Goal: Information Seeking & Learning: Learn about a topic

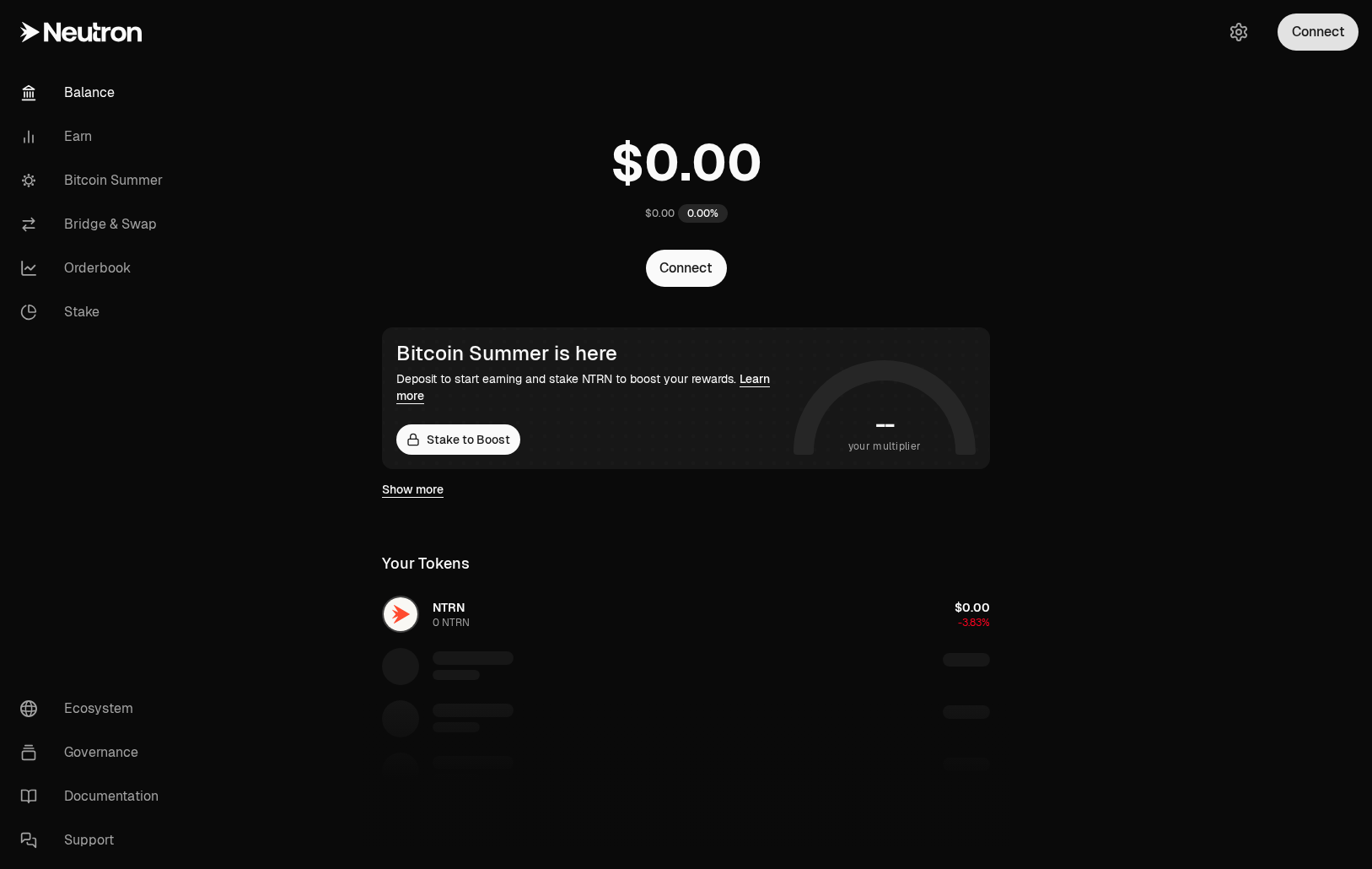
click at [1297, 24] on button "Connect" at bounding box center [1317, 32] width 81 height 37
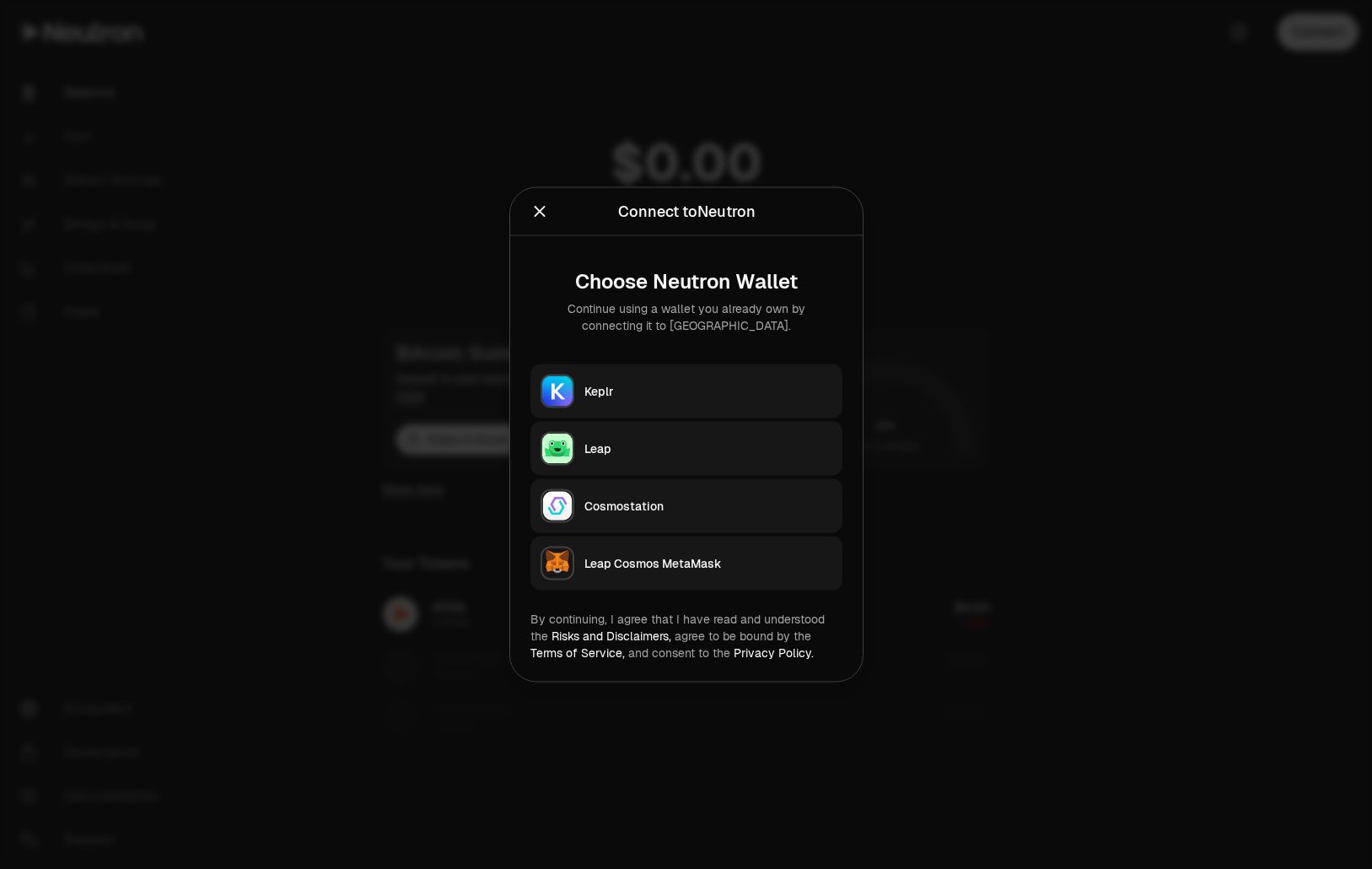
click at [658, 386] on div "Keplr" at bounding box center [708, 392] width 248 height 17
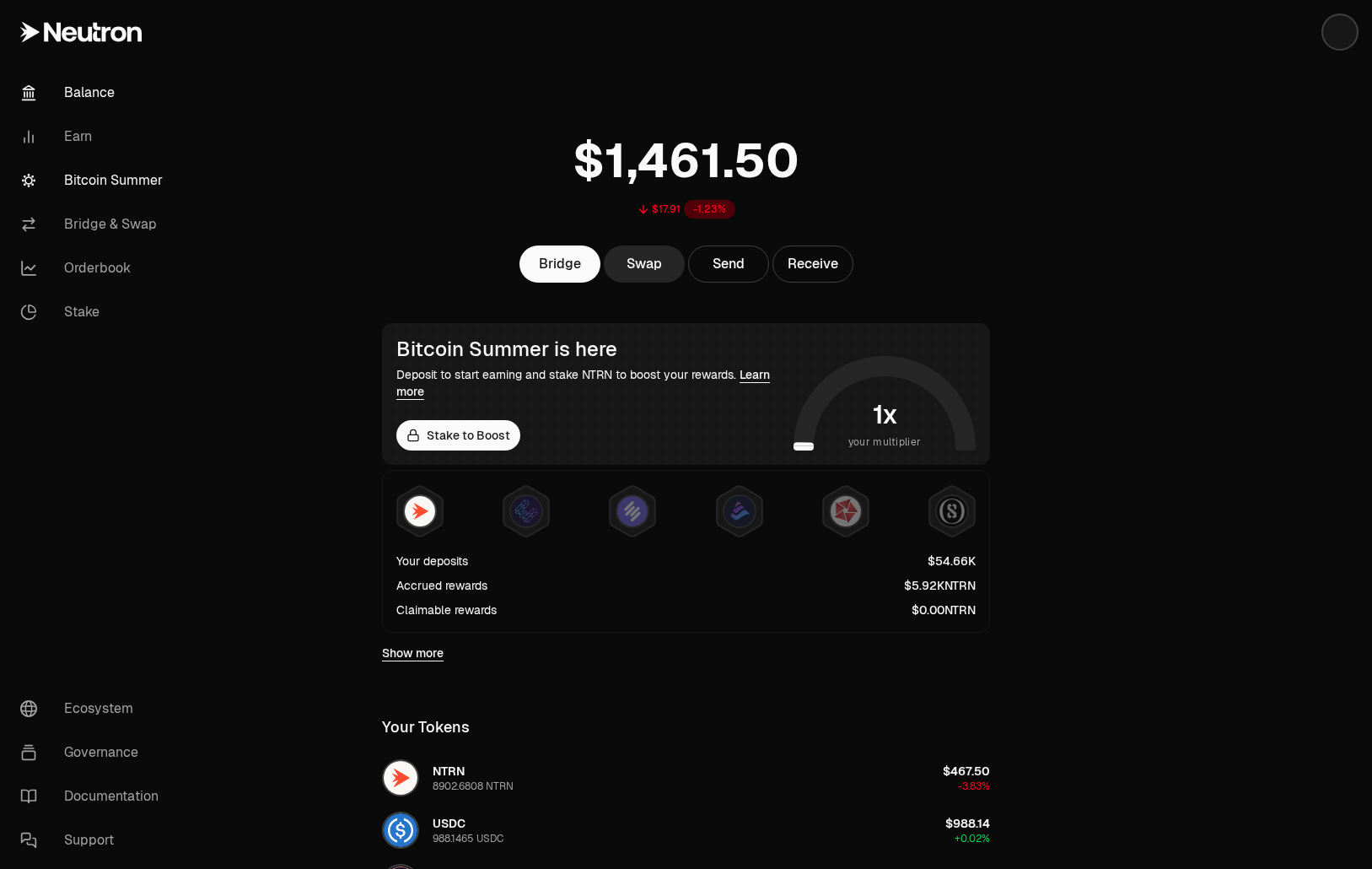
click at [100, 193] on link "Bitcoin Summer" at bounding box center [94, 180] width 176 height 44
click at [66, 143] on link "Earn" at bounding box center [94, 137] width 176 height 44
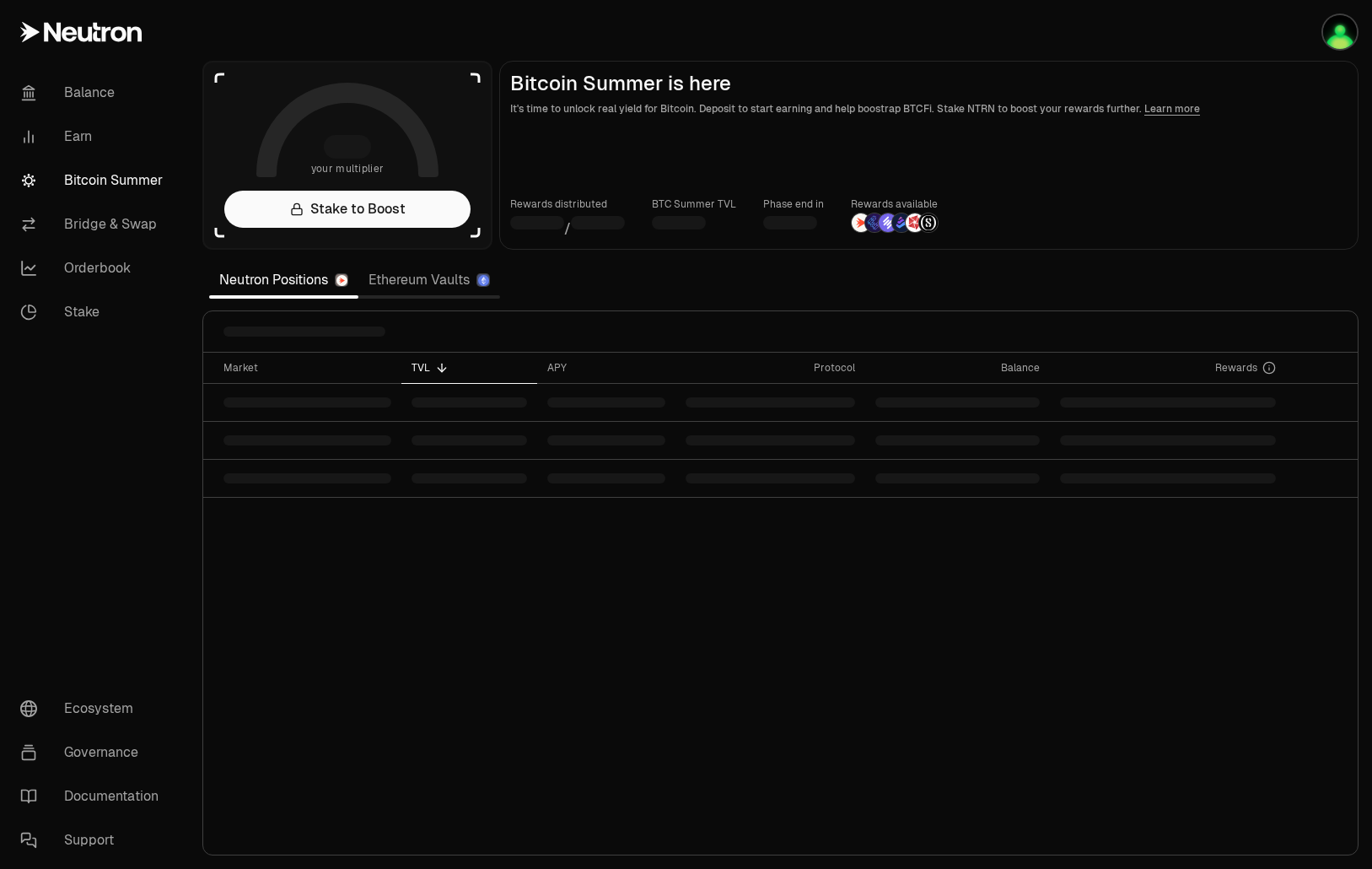
drag, startPoint x: 1336, startPoint y: 30, endPoint x: 1276, endPoint y: 56, distance: 65.4
click at [1338, 30] on img "button" at bounding box center [1339, 32] width 34 height 34
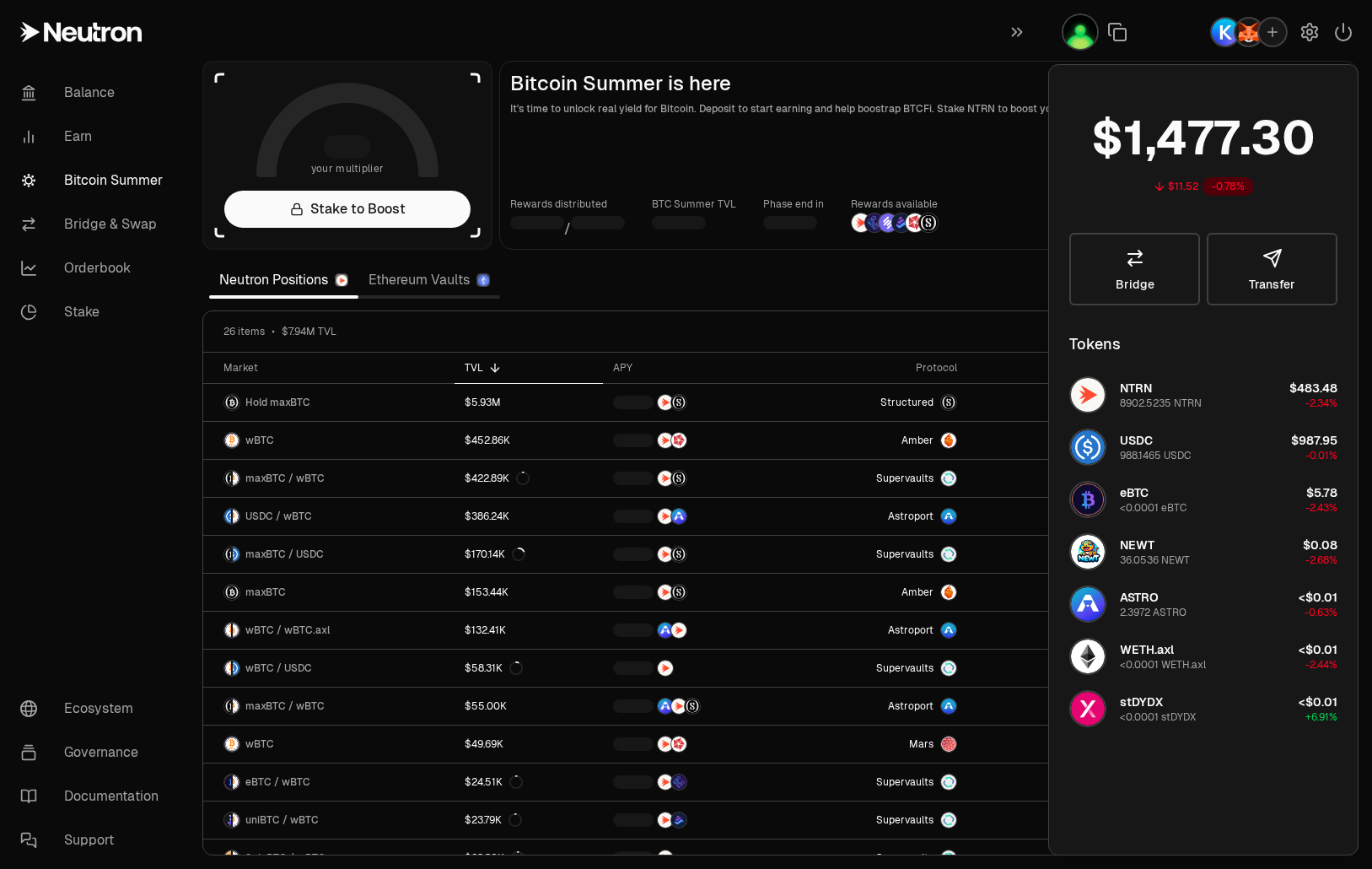
click at [1009, 214] on div "Rewards distributed / BTC Summer TVL Phase end in Rewards available" at bounding box center [929, 217] width 838 height 43
